Goal: Check status: Check status

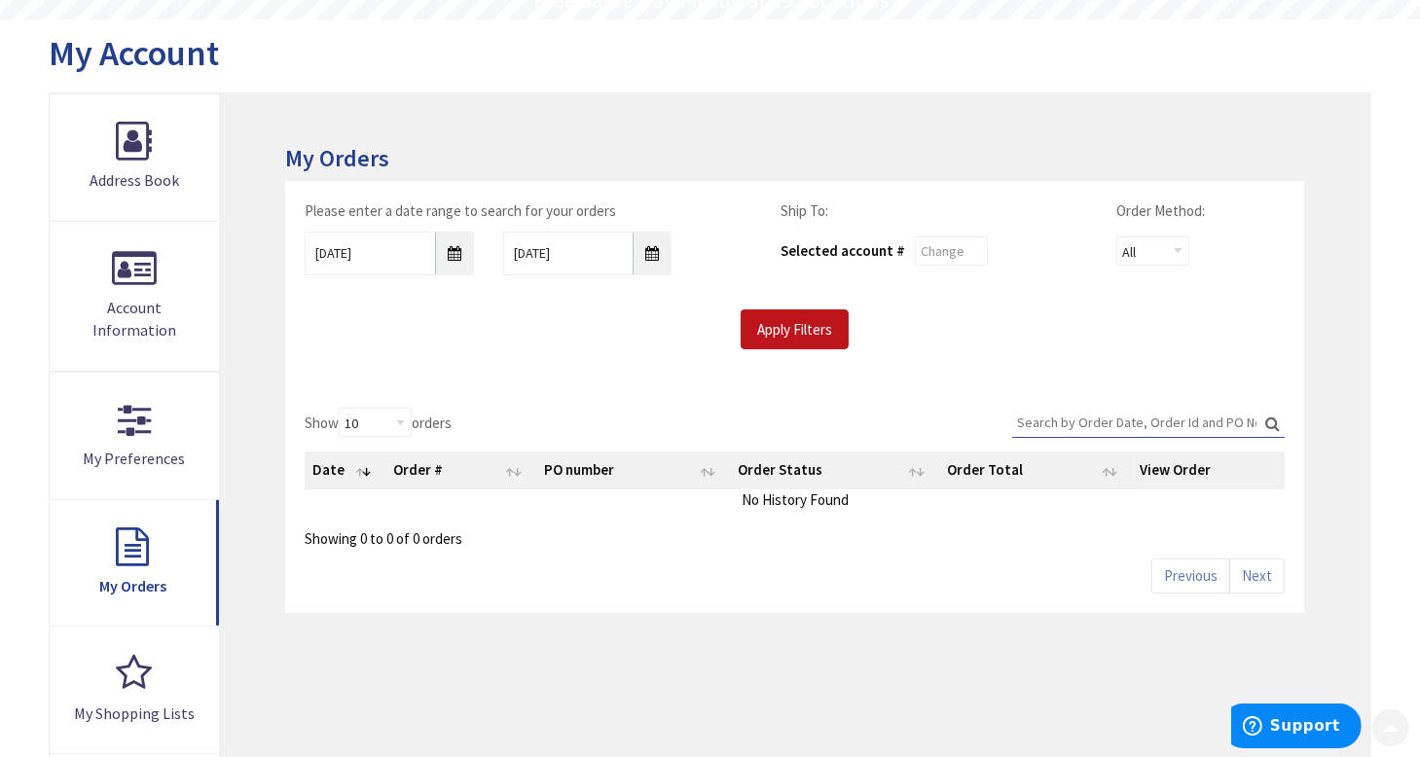
scroll to position [195, 0]
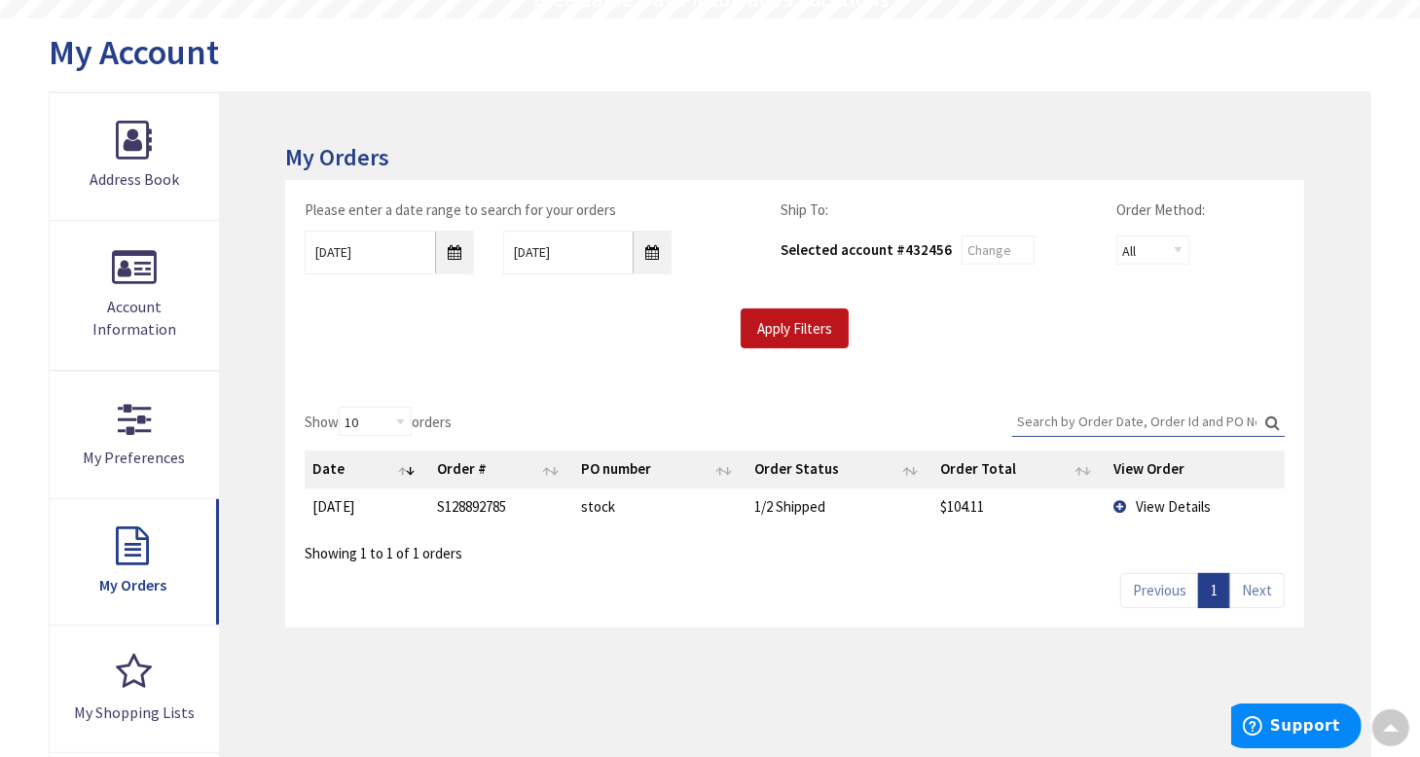
type input "[GEOGRAPHIC_DATA], [GEOGRAPHIC_DATA]"
click at [1114, 502] on td "View Details" at bounding box center [1194, 507] width 179 height 36
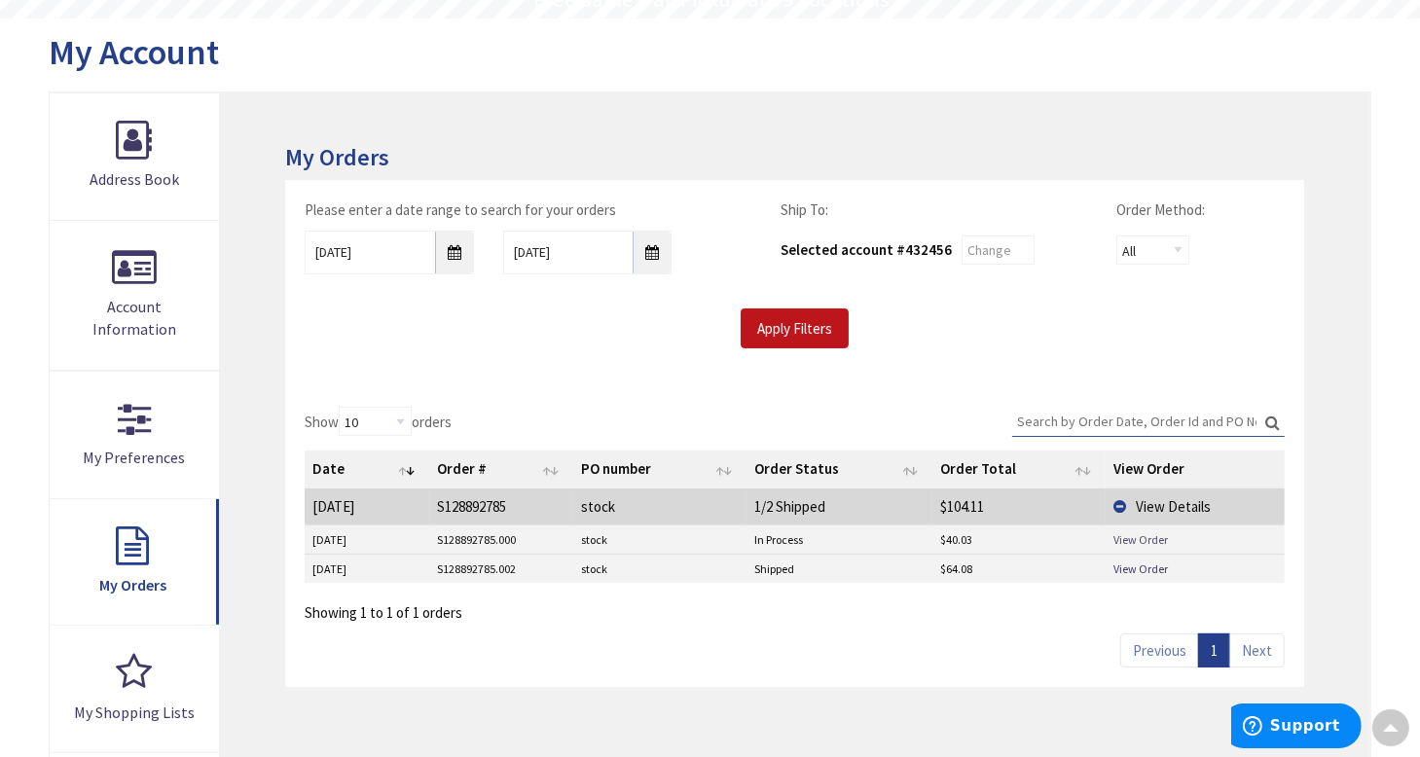
click at [1131, 534] on link "View Order" at bounding box center [1140, 539] width 54 height 17
click at [1133, 568] on link "View Order" at bounding box center [1140, 569] width 54 height 17
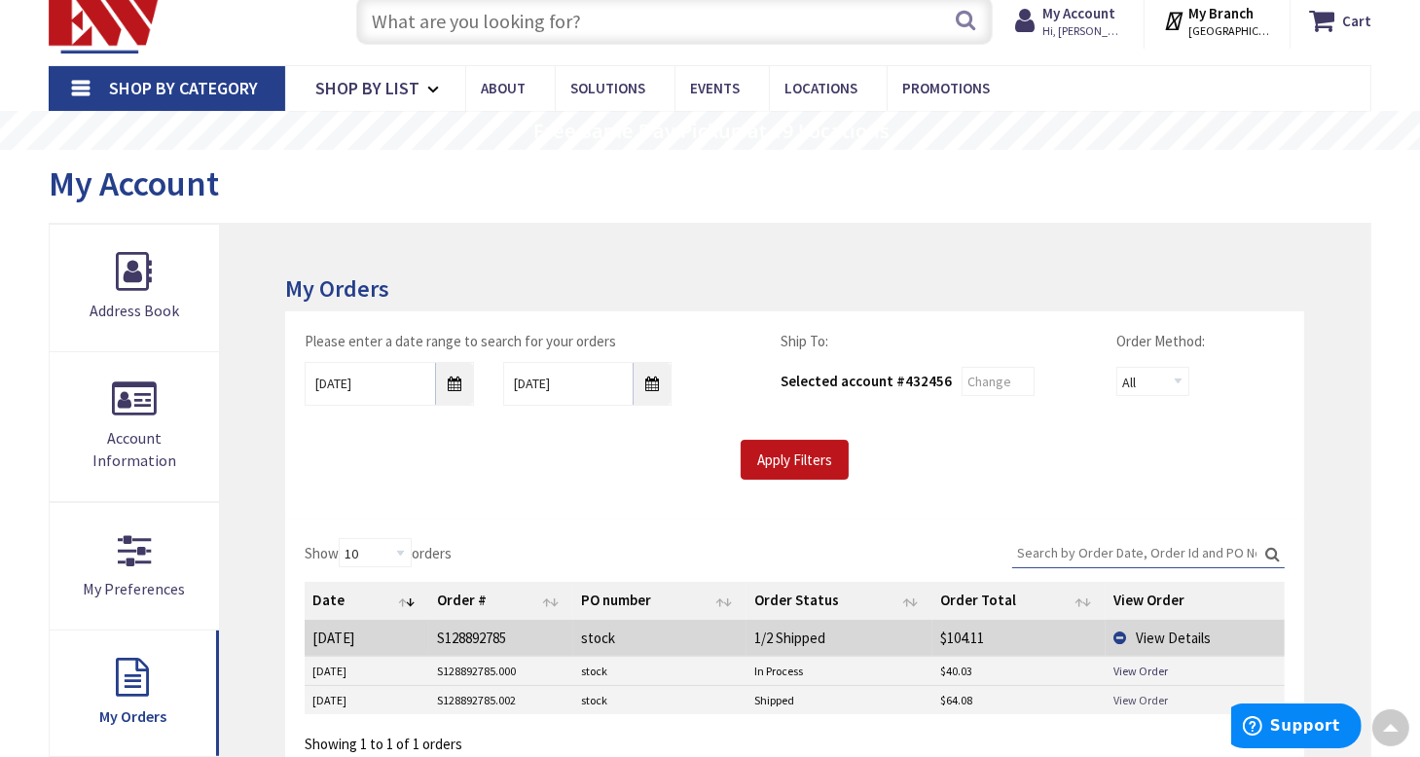
scroll to position [0, 0]
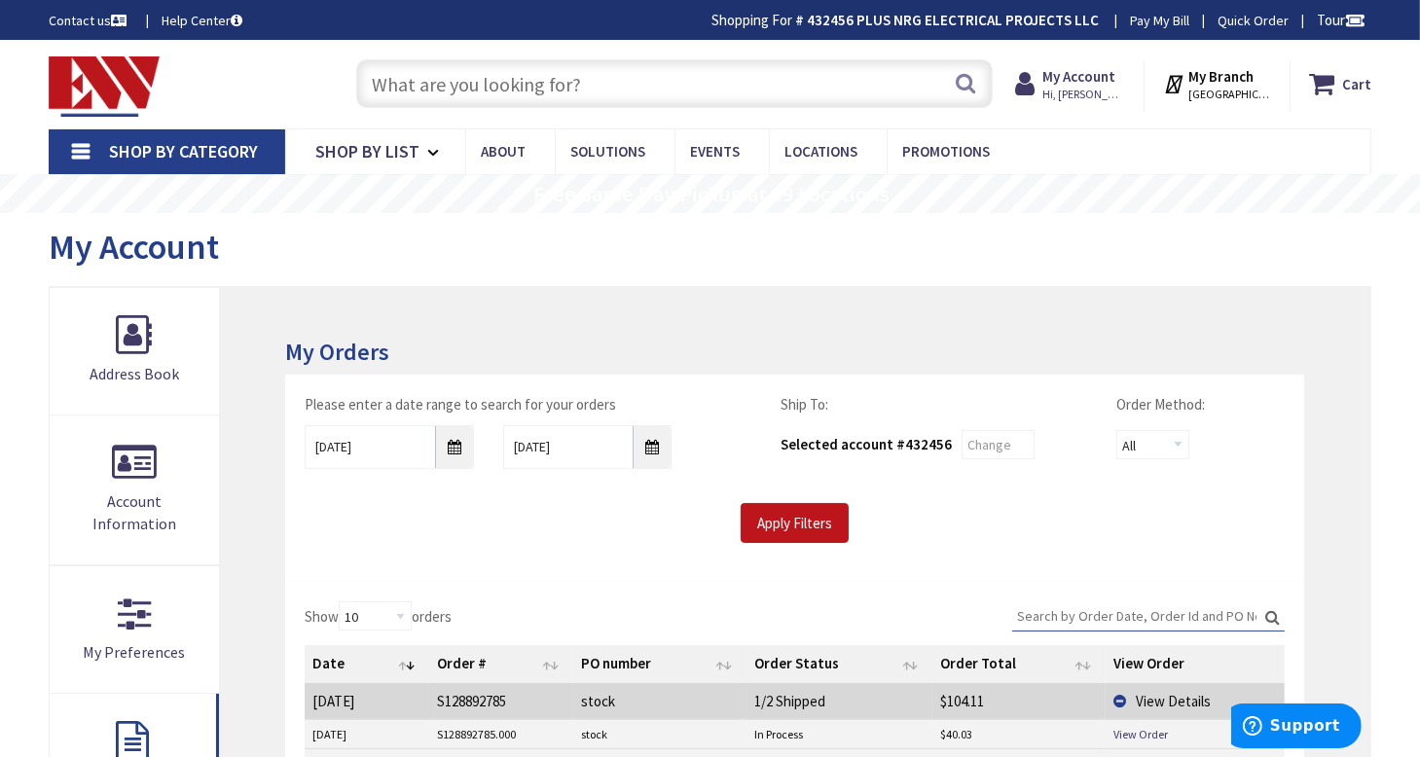
click at [493, 81] on input "text" at bounding box center [674, 83] width 637 height 49
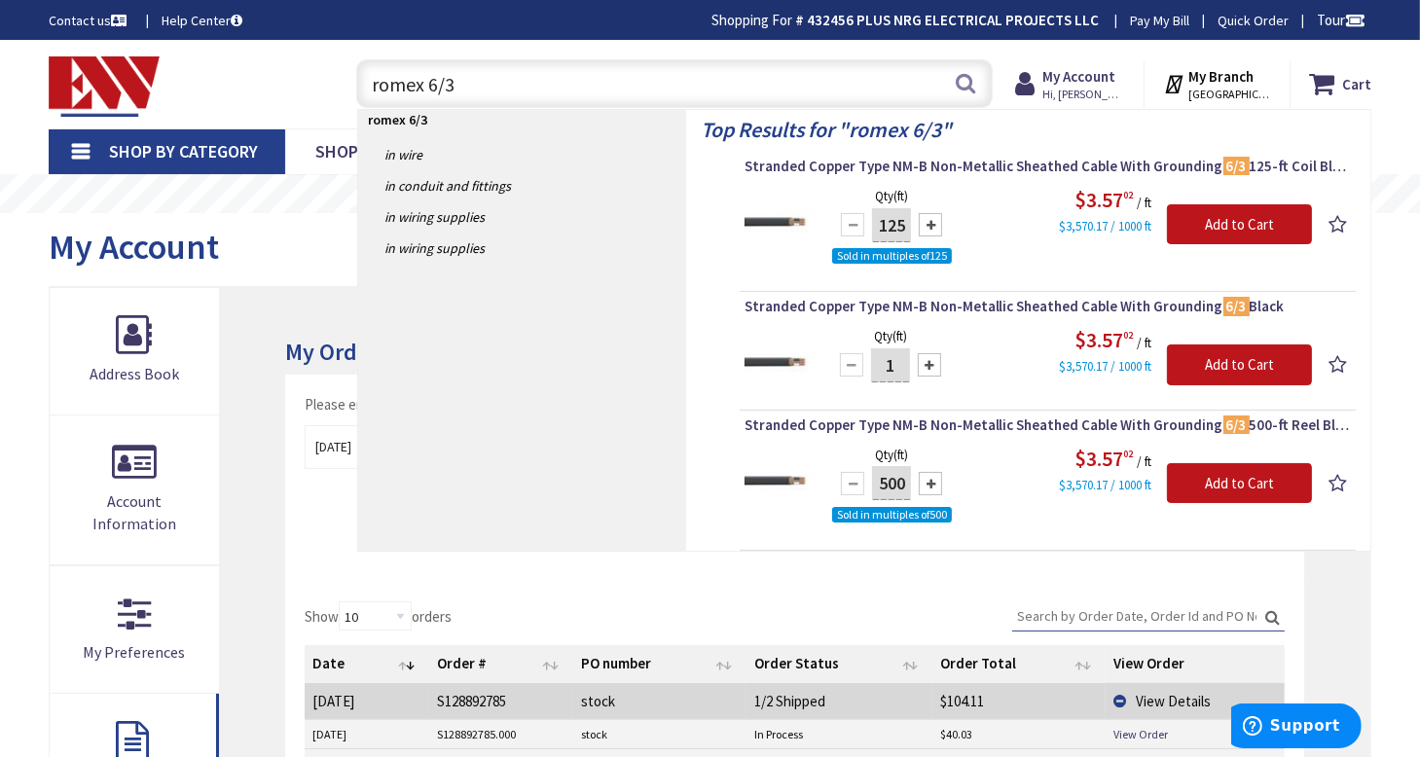
click at [385, 86] on input "romex 6/3" at bounding box center [674, 83] width 637 height 49
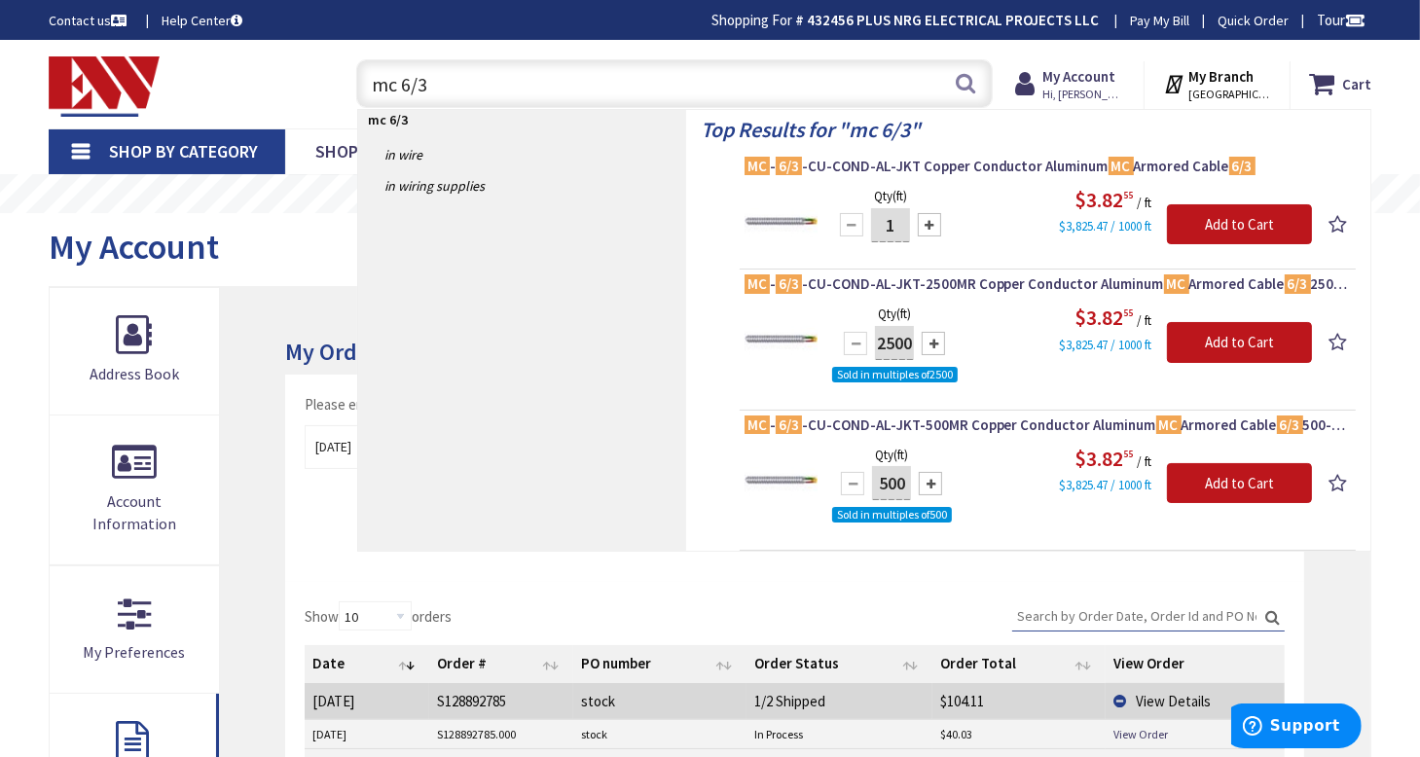
click at [389, 83] on input "mc 6/3" at bounding box center [674, 83] width 637 height 49
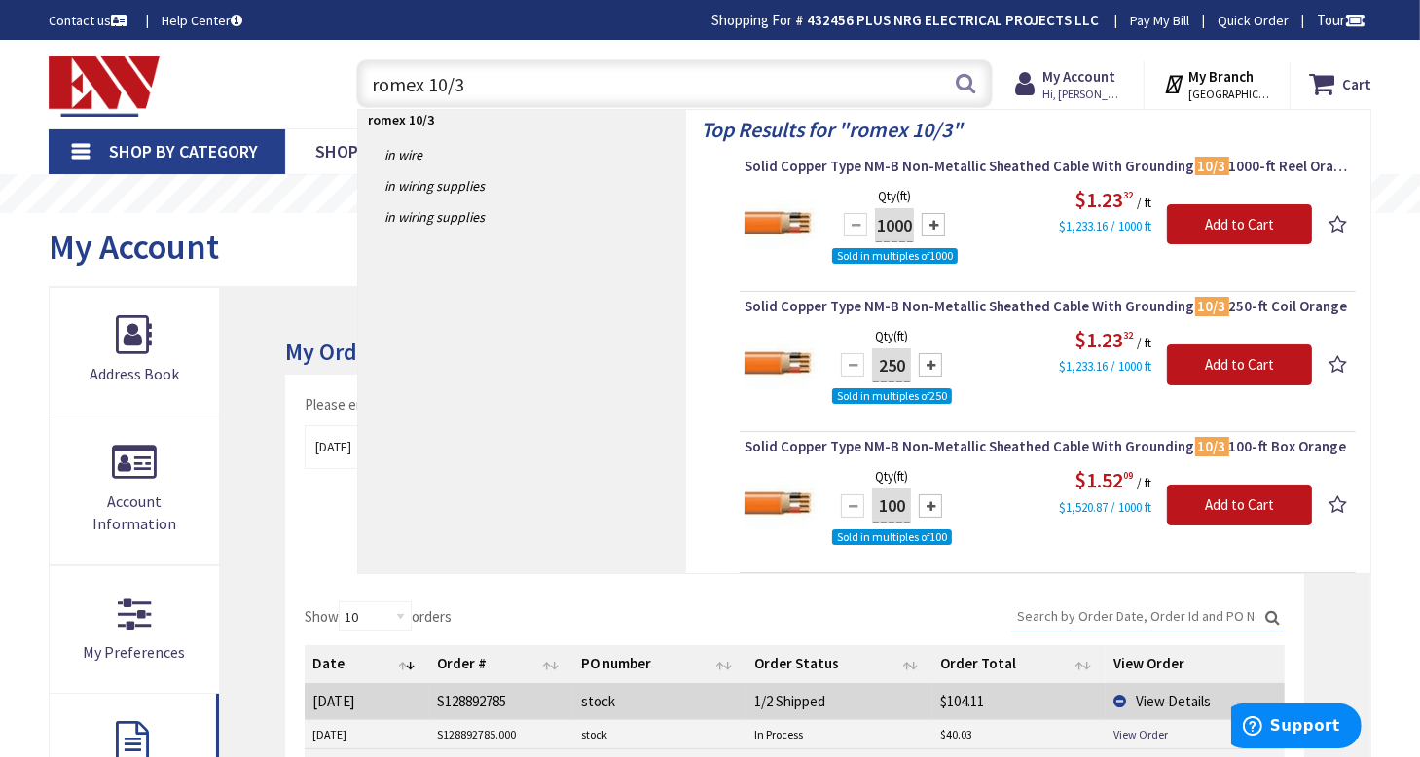
type input "romex 10/3"
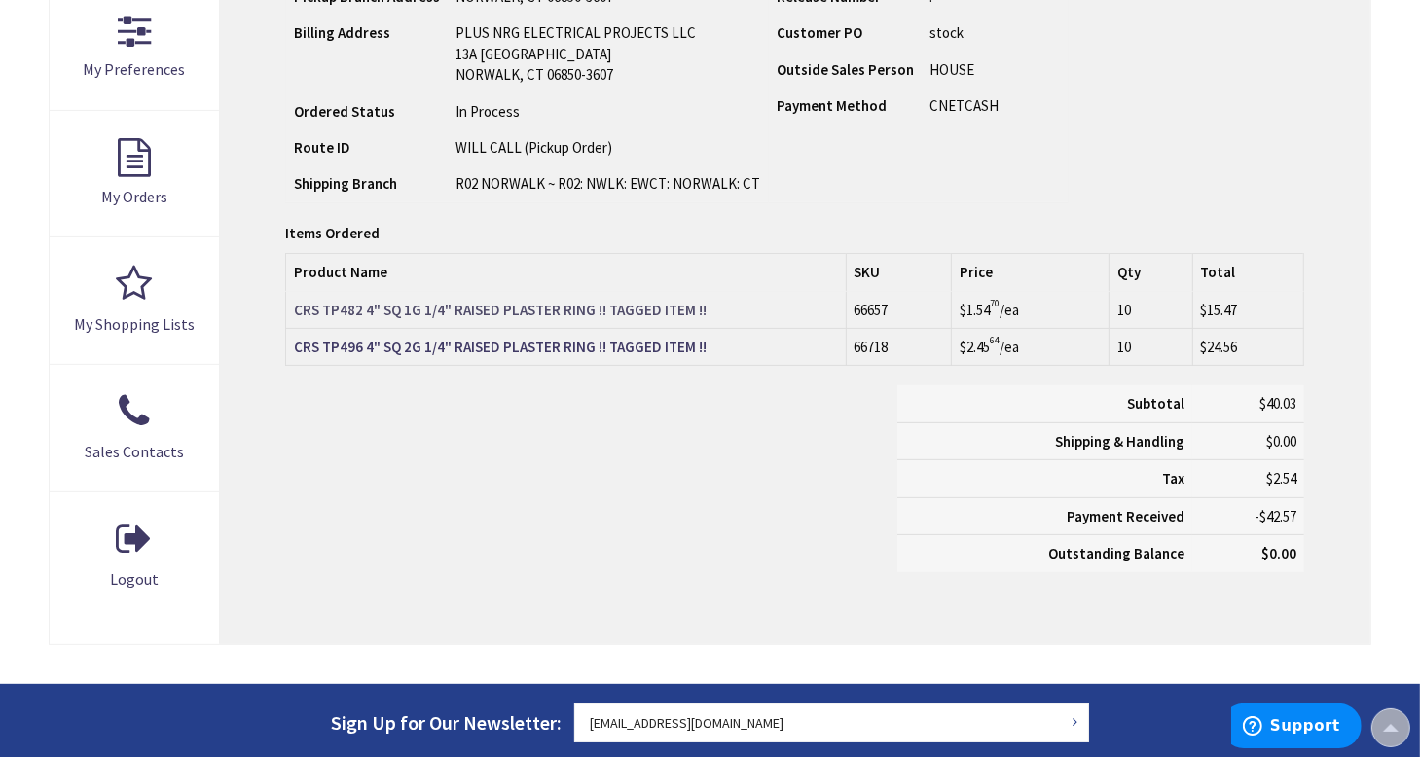
click at [630, 309] on strong "CRS TP482 4" SQ 1G 1/4" RAISED PLASTER RING !! TAGGED ITEM !!" at bounding box center [500, 310] width 413 height 18
